Goal: Communication & Community: Answer question/provide support

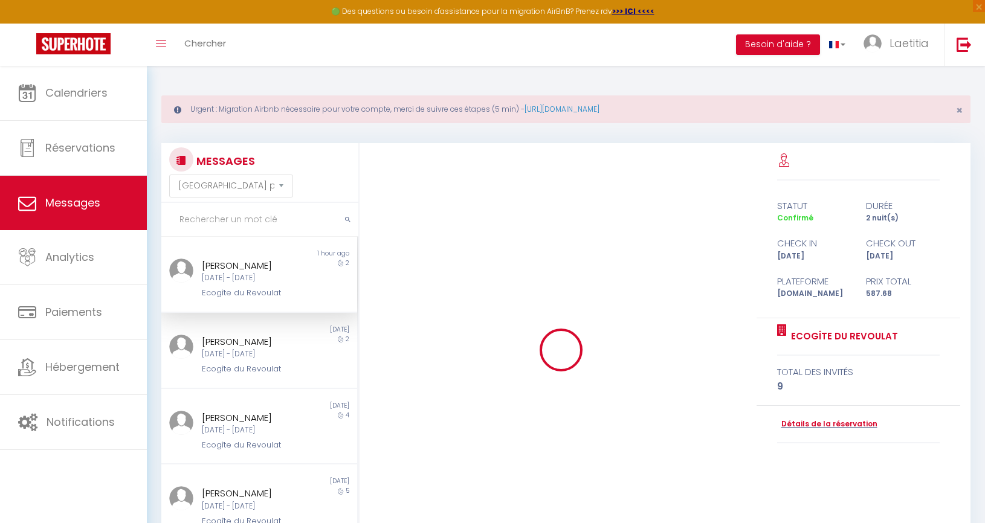
select select "message"
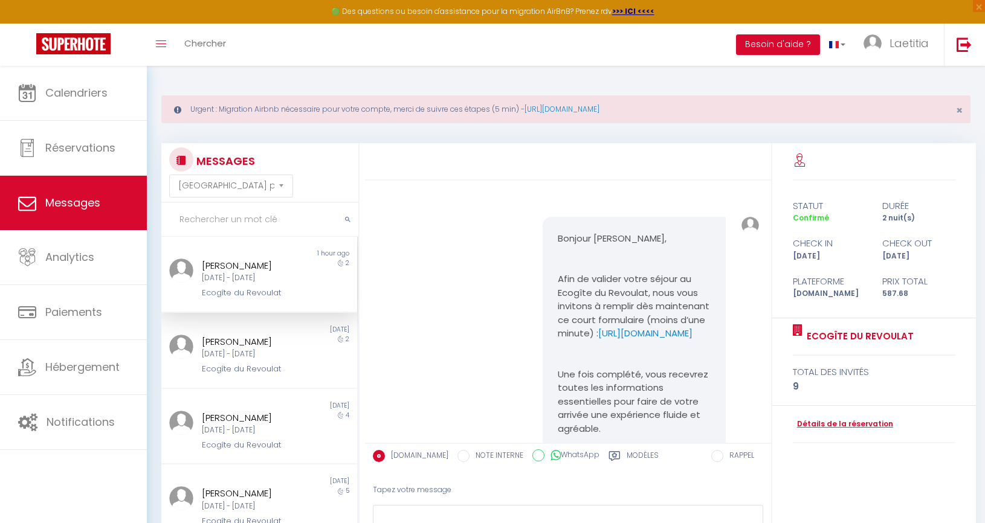
scroll to position [4565, 0]
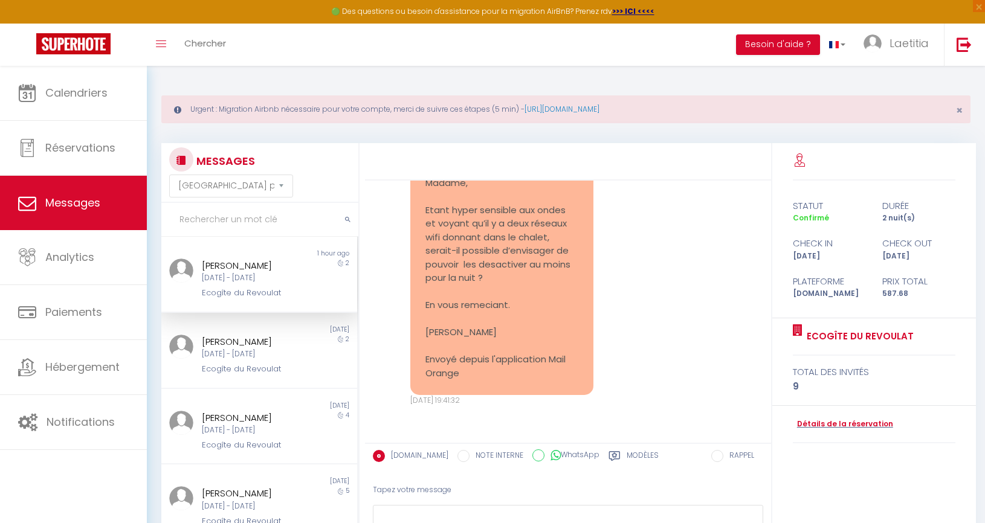
click at [261, 284] on div "[DATE] - [DATE]" at bounding box center [251, 278] width 99 height 11
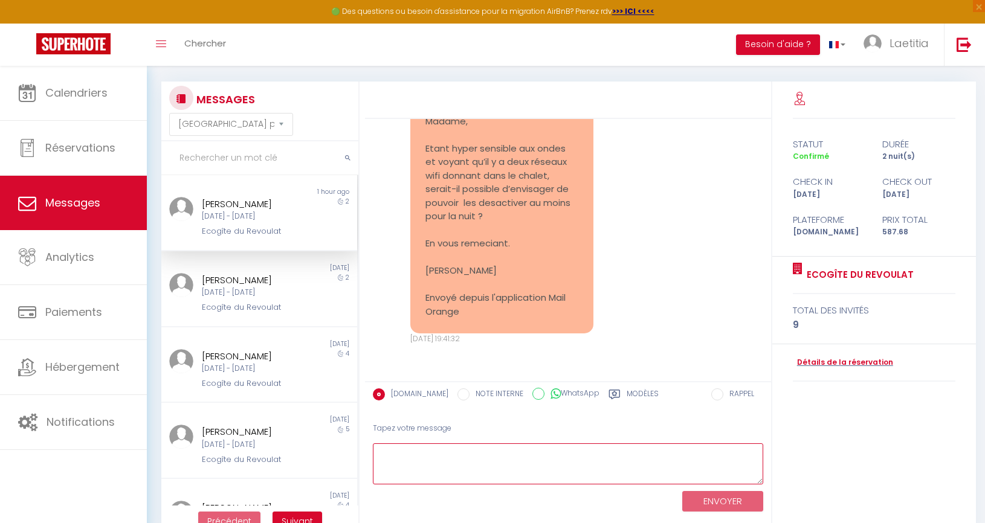
click at [502, 468] on textarea at bounding box center [568, 465] width 390 height 42
paste textarea "Bonsoir 🌿 Voici la petite notice pour désactiver le Wi-Fi de l’antenne Starlink…"
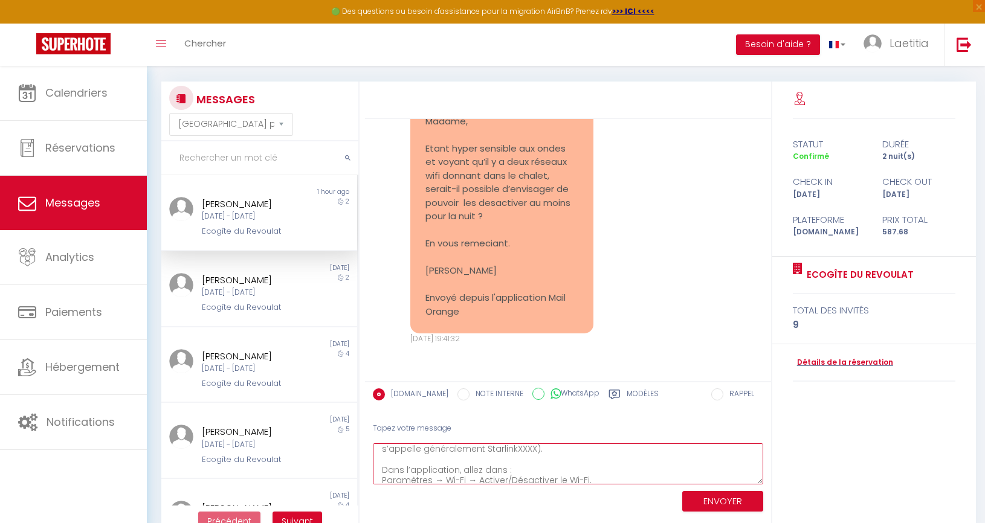
scroll to position [0, 0]
click at [451, 458] on textarea "Bonsoir 🌿 Voici la petite notice pour désactiver le Wi-Fi de l’antenne Starlink…" at bounding box center [568, 465] width 390 height 42
drag, startPoint x: 455, startPoint y: 457, endPoint x: 517, endPoint y: 456, distance: 62.2
click at [517, 456] on textarea "Bonsoir Voici la petite notice pour désactiver le Wi-Fi de l’antenne Starlink :…" at bounding box center [568, 465] width 390 height 42
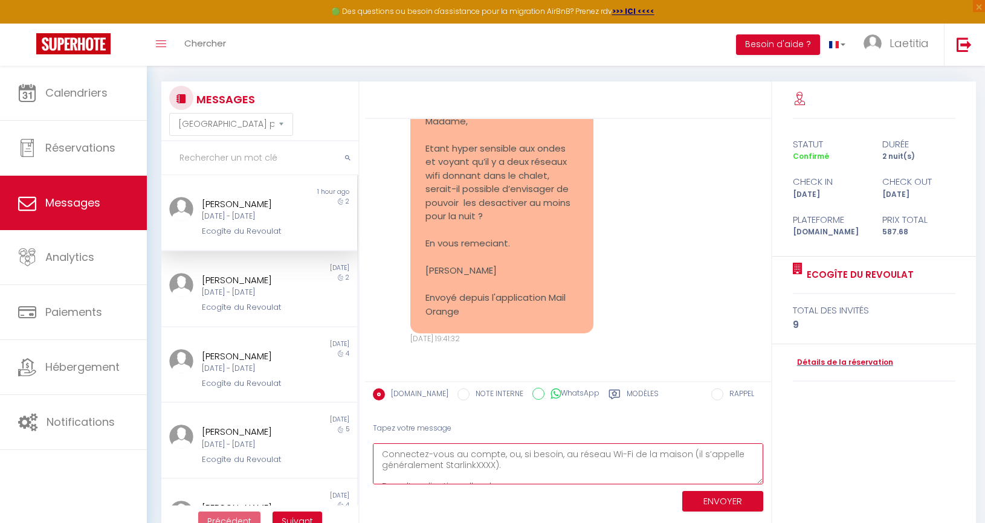
drag, startPoint x: 541, startPoint y: 464, endPoint x: 500, endPoint y: 458, distance: 42.1
click at [500, 458] on textarea "Bonsoir Voici la petite notice pour désactiver le Wi-Fi de l’antenne Starlink :…" at bounding box center [568, 465] width 390 height 42
paste textarea "Id: [PERSON_NAME][EMAIL_ADDRESS][DOMAIN_NAME] Mdp : AnnaAchillePaola07!"
click at [517, 455] on textarea "Bonsoir Voici la petite notice pour désactiver le Wi-Fi de l’antenne Starlink :…" at bounding box center [568, 465] width 390 height 42
click at [507, 457] on textarea "Bonsoir Voici la petite notice pour désactiver le Wi-Fi de l’antenne Starlink :…" at bounding box center [568, 465] width 390 height 42
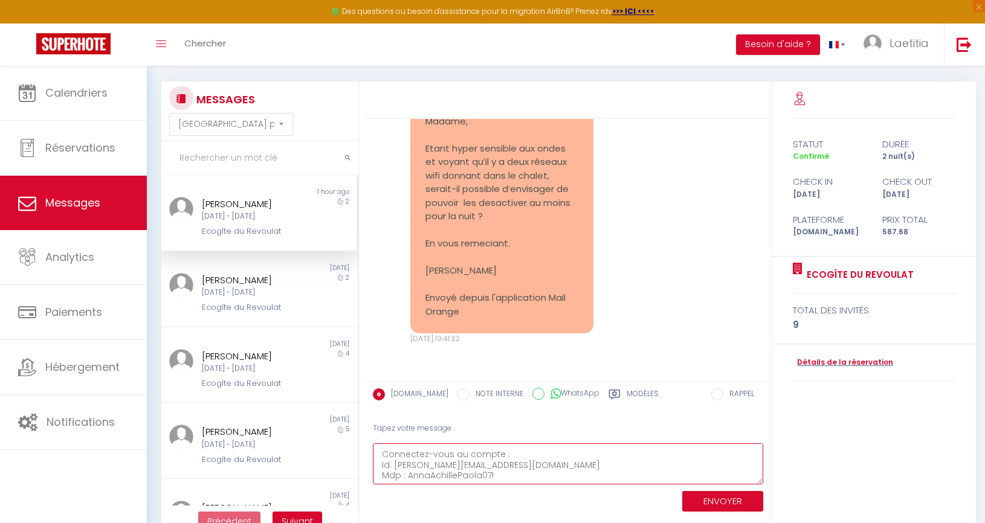
scroll to position [109, 0]
click at [480, 458] on textarea "Bonsoir Voici la petite notice pour désactiver le Wi-Fi de l’antenne Starlink :…" at bounding box center [568, 465] width 390 height 42
drag, startPoint x: 566, startPoint y: 477, endPoint x: 578, endPoint y: 477, distance: 11.5
click at [578, 477] on textarea "Bonsoir Voici la petite notice pour désactiver le Wi-Fi de l’antenne Starlink :…" at bounding box center [568, 465] width 390 height 42
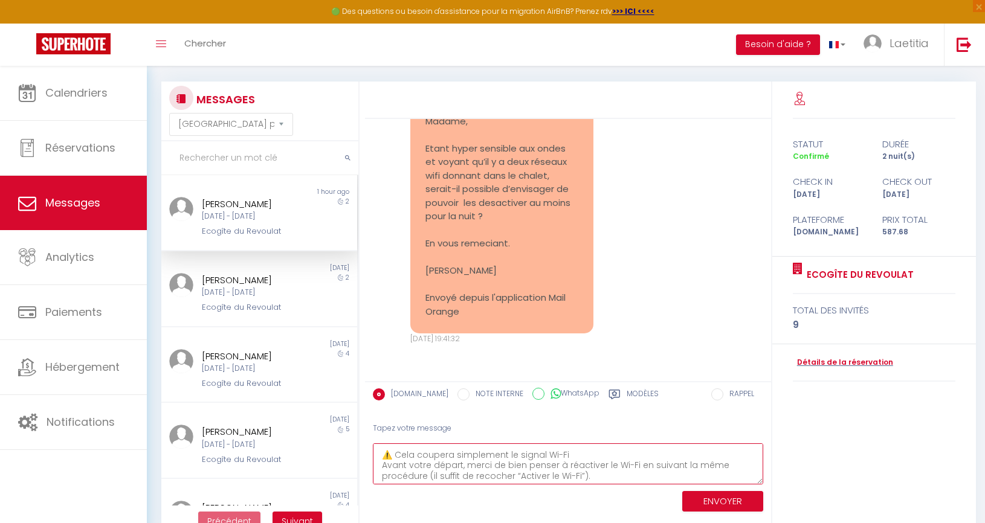
drag, startPoint x: 572, startPoint y: 455, endPoint x: 377, endPoint y: 454, distance: 195.2
click at [377, 454] on textarea "Bonsoir Voici la petite notice pour désactiver le Wi-Fi de l’antenne Starlink :…" at bounding box center [568, 465] width 390 height 42
type textarea "Bonsoir Voici la petite notice pour désactiver le Wi-Fi de l’antenne Starlink :…"
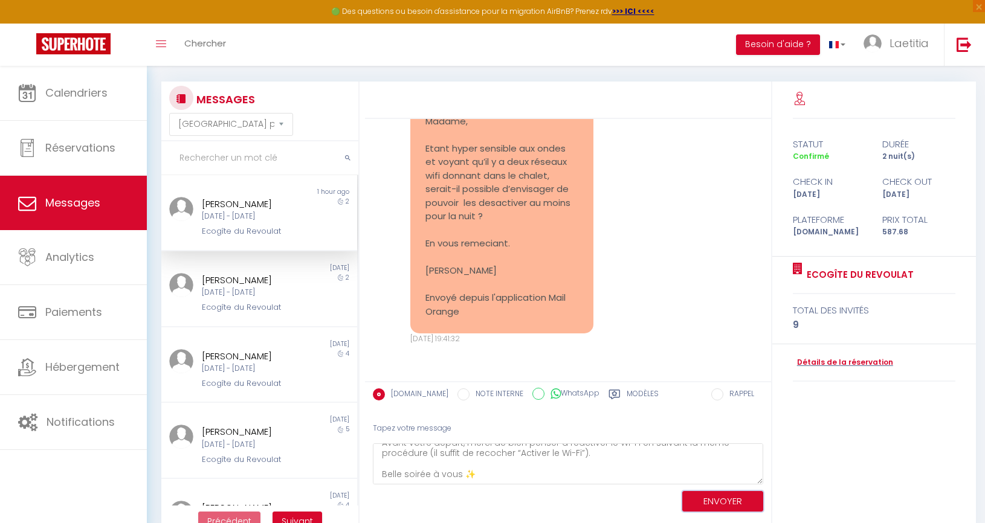
click at [713, 502] on button "ENVOYER" at bounding box center [722, 501] width 81 height 21
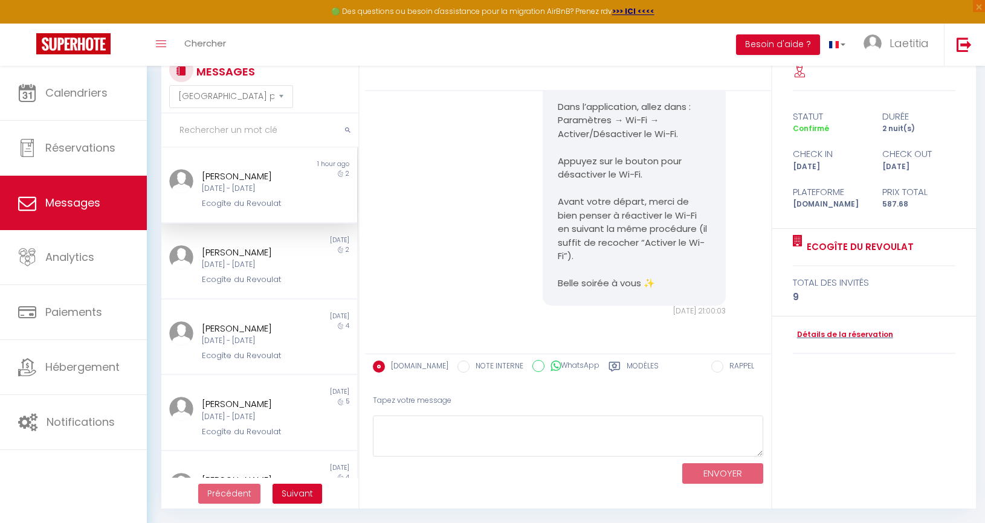
scroll to position [5035, 0]
